Goal: Transaction & Acquisition: Book appointment/travel/reservation

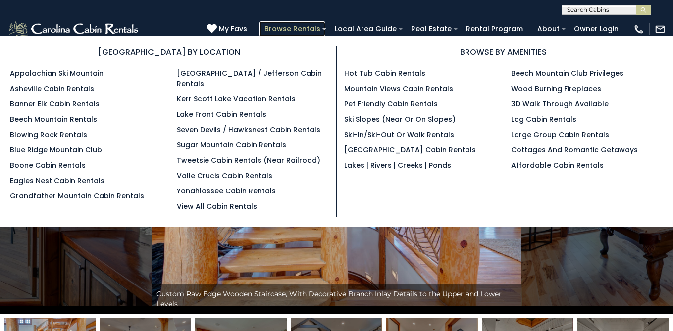
click at [319, 29] on link "Browse Rentals" at bounding box center [293, 28] width 66 height 15
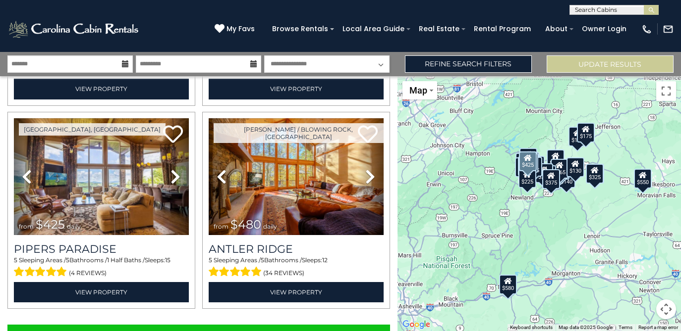
scroll to position [2863, 0]
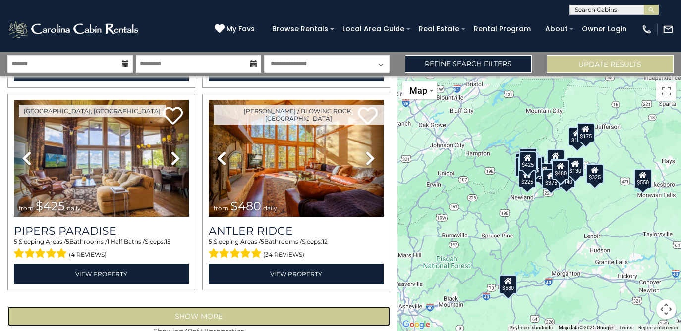
click at [203, 307] on button "Show More" at bounding box center [198, 317] width 382 height 20
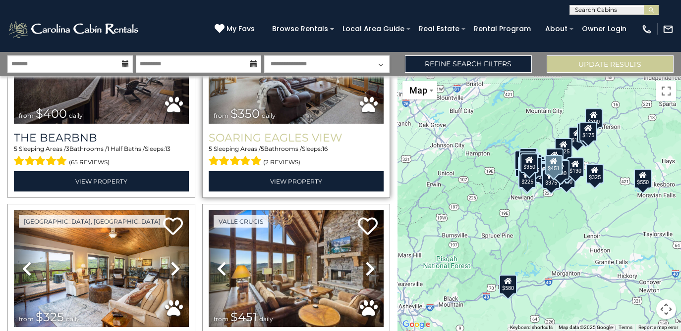
scroll to position [2996, 0]
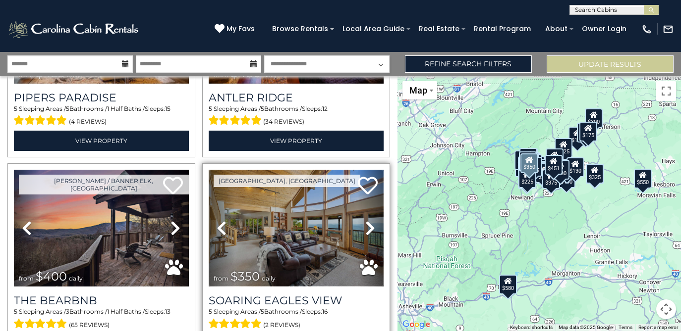
click at [291, 202] on img at bounding box center [296, 228] width 175 height 117
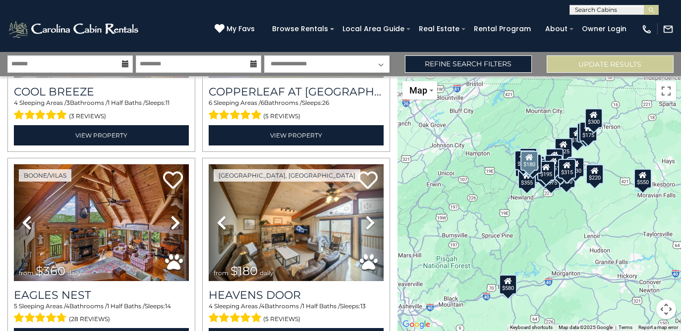
scroll to position [5894, 0]
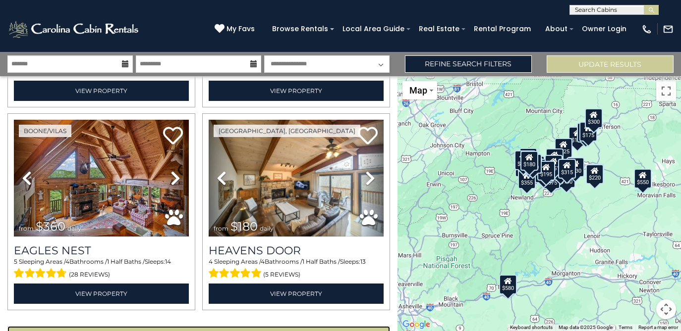
click at [242, 326] on button "Show More" at bounding box center [198, 336] width 382 height 20
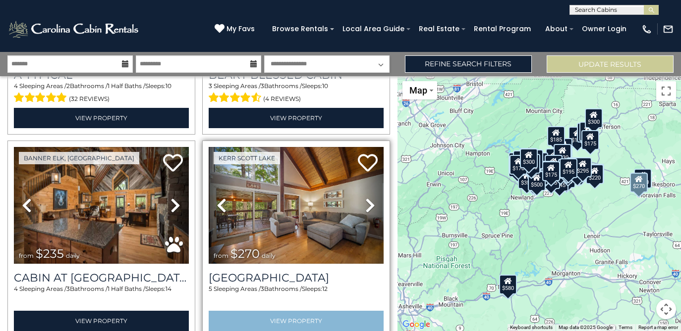
scroll to position [8924, 0]
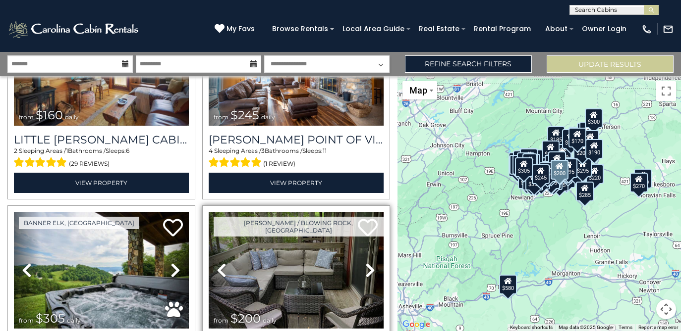
scroll to position [11955, 0]
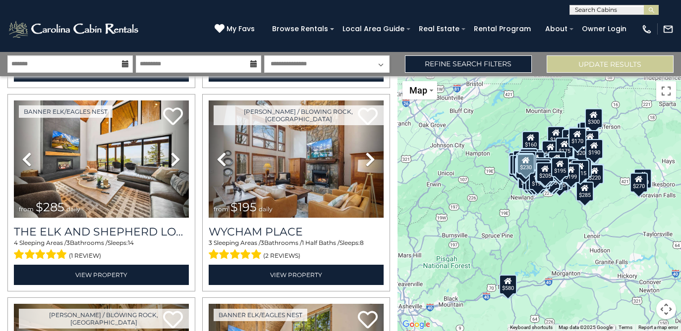
scroll to position [14986, 0]
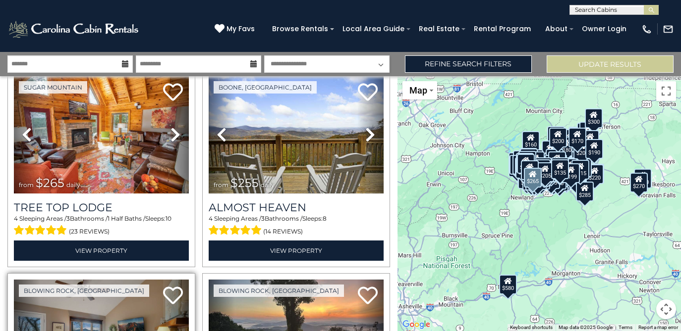
scroll to position [15516, 0]
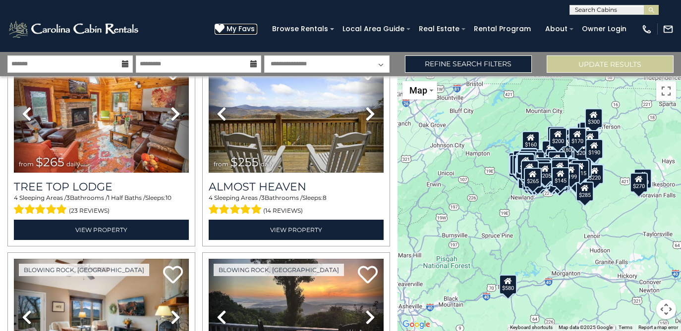
click at [252, 27] on span "My Favs" at bounding box center [240, 29] width 28 height 10
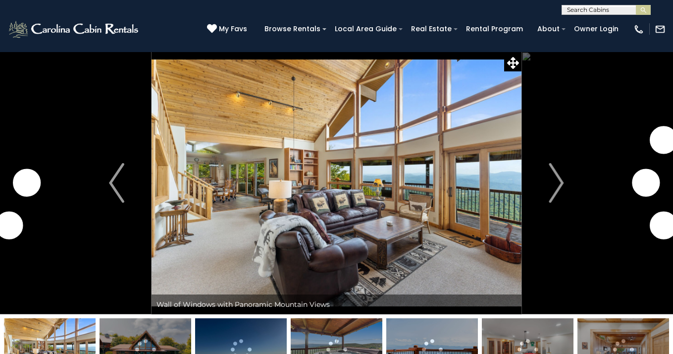
click at [561, 180] on img "Next" at bounding box center [556, 183] width 15 height 40
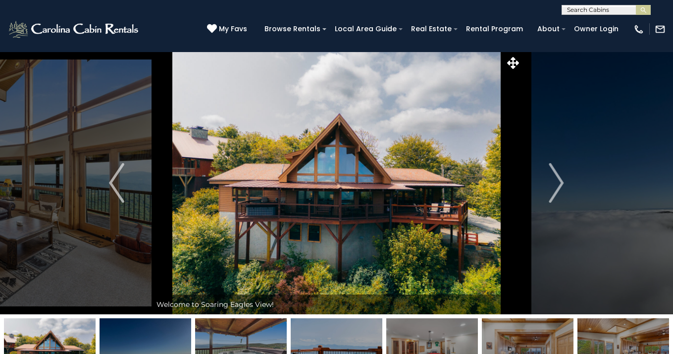
click at [561, 180] on img "Next" at bounding box center [556, 183] width 15 height 40
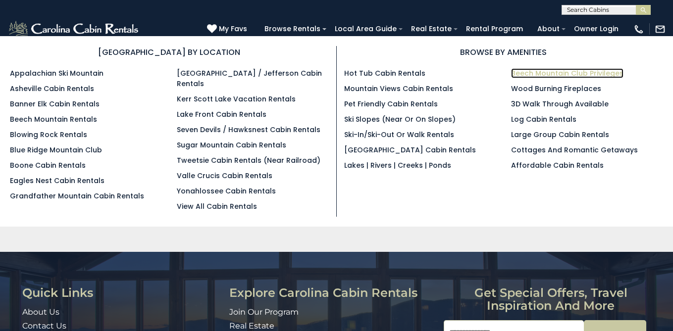
click at [545, 74] on link "Beech Mountain Club Privileges" at bounding box center [567, 73] width 112 height 10
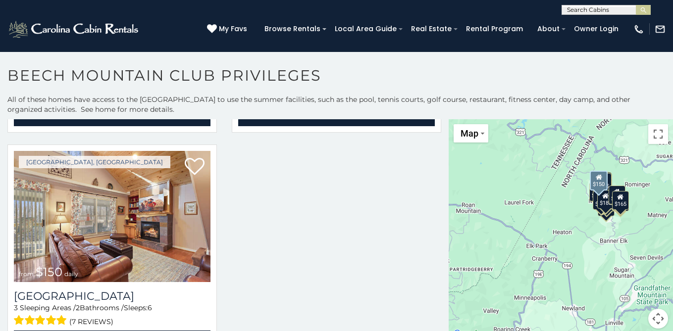
scroll to position [4, 0]
